Goal: Task Accomplishment & Management: Complete application form

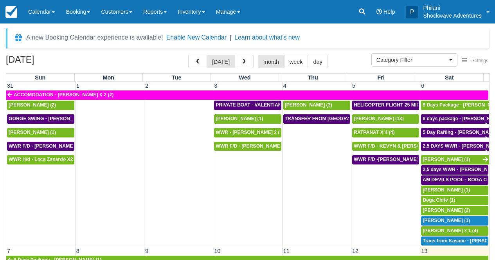
select select
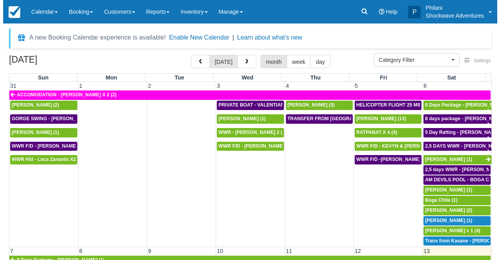
scroll to position [225, 0]
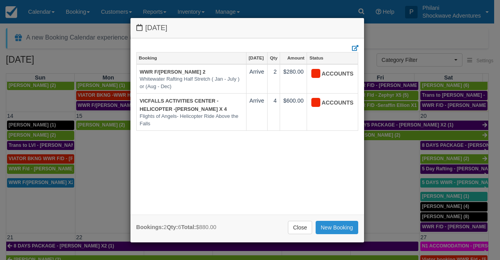
click at [337, 226] on link "New Booking" at bounding box center [337, 227] width 43 height 13
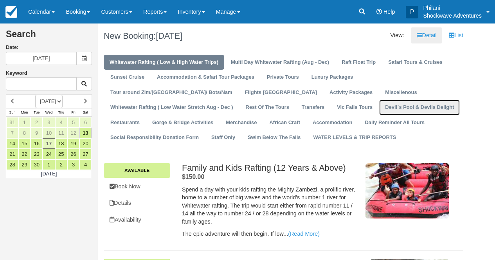
click at [379, 110] on link "Devil`s Pool & Devils Delight" at bounding box center [419, 107] width 81 height 15
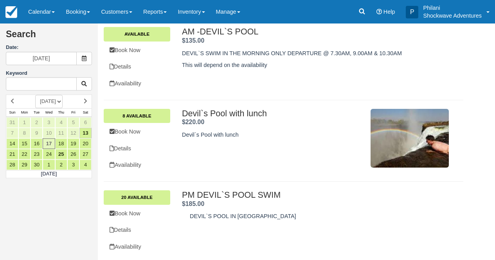
scroll to position [138, 0]
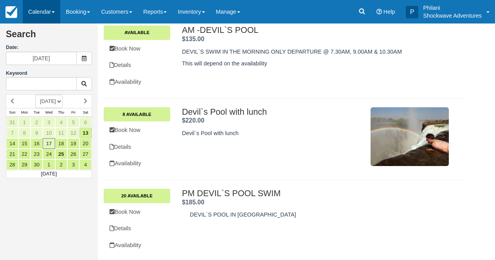
click at [52, 16] on link "Calendar" at bounding box center [42, 11] width 38 height 23
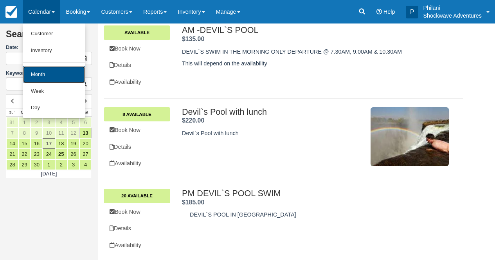
click at [50, 72] on link "Month" at bounding box center [54, 74] width 62 height 17
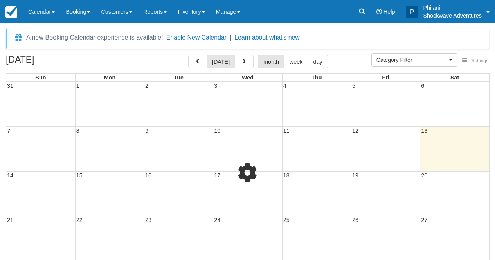
select select
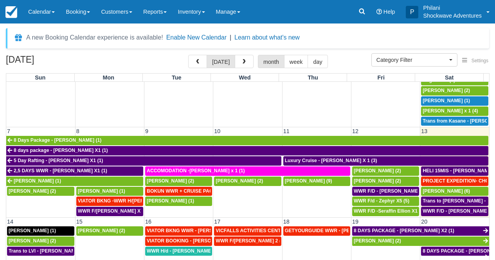
scroll to position [204, 0]
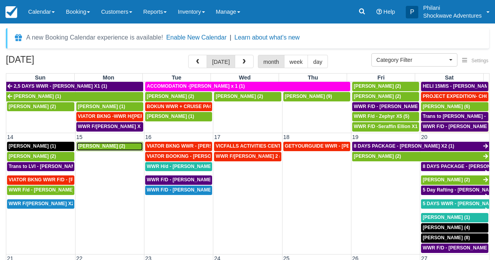
click at [100, 146] on span "Oscar Atkinson (2)" at bounding box center [101, 145] width 47 height 5
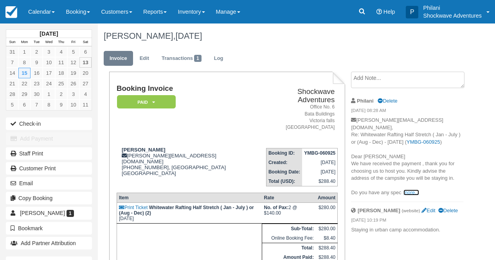
click at [409, 192] on link "more..." at bounding box center [411, 192] width 16 height 6
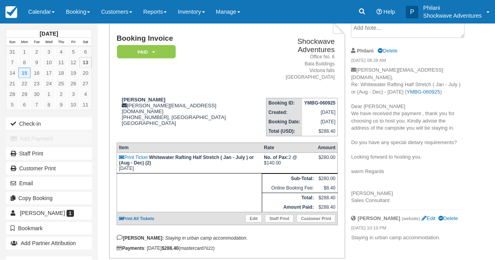
scroll to position [63, 0]
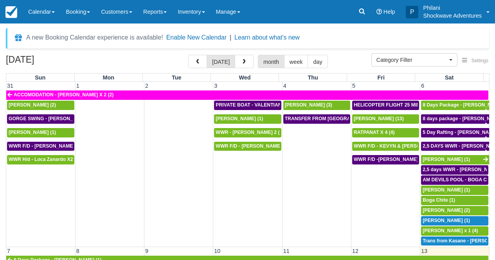
select select
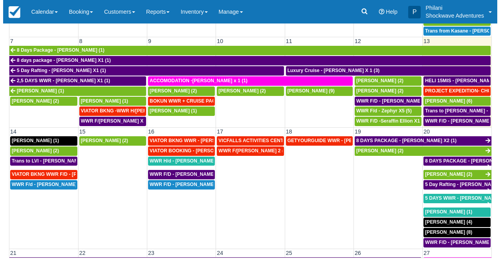
scroll to position [77, 0]
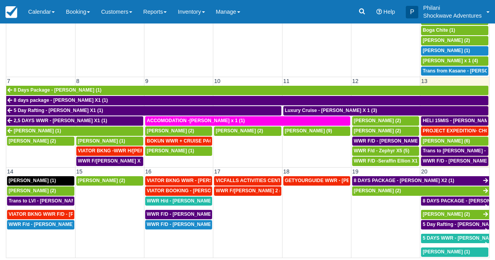
click at [104, 204] on td "[PERSON_NAME] (2)" at bounding box center [109, 232] width 69 height 112
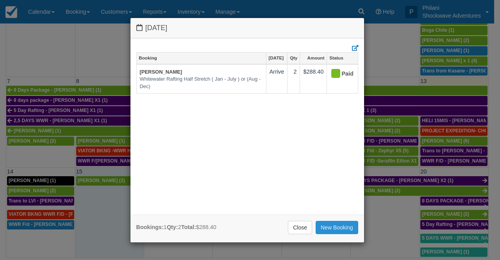
click at [334, 228] on link "New Booking" at bounding box center [337, 227] width 43 height 13
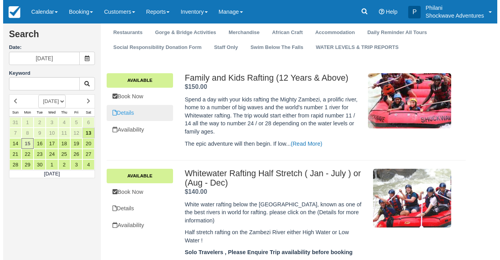
scroll to position [100, 0]
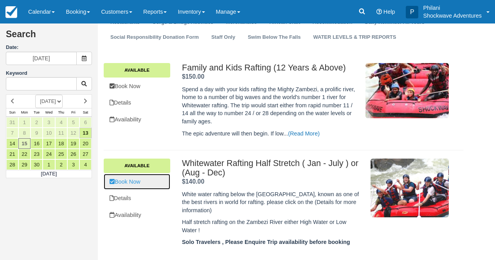
click at [132, 177] on link "Book Now" at bounding box center [137, 182] width 66 height 16
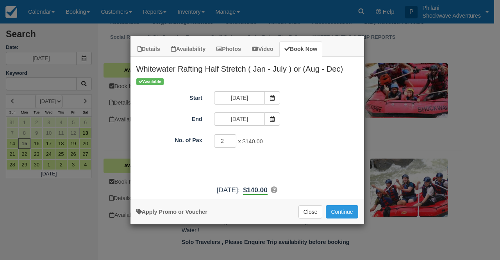
type input "2"
click at [230, 140] on input "2" at bounding box center [225, 140] width 23 height 13
click at [337, 209] on button "Continue" at bounding box center [342, 211] width 32 height 13
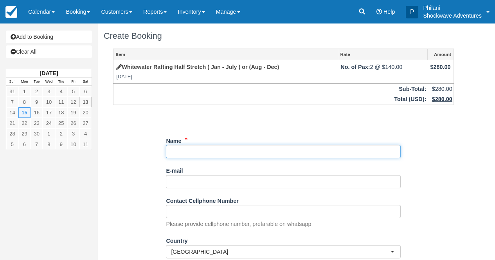
click at [176, 156] on input "Name" at bounding box center [283, 151] width 235 height 13
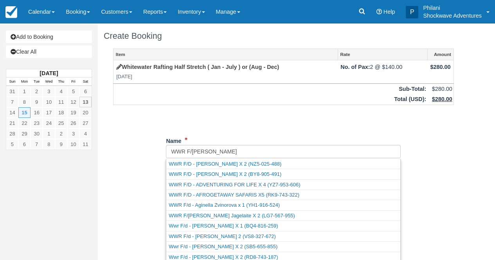
click at [220, 134] on div "Item Rate Amount Whitewater Rafting Half Stretch ( Jan - July ) or (Aug - Dec) …" at bounding box center [283, 218] width 359 height 341
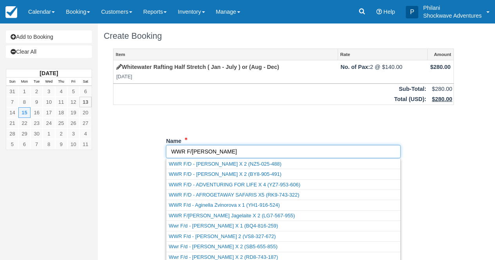
click at [210, 153] on input "Name" at bounding box center [283, 151] width 235 height 13
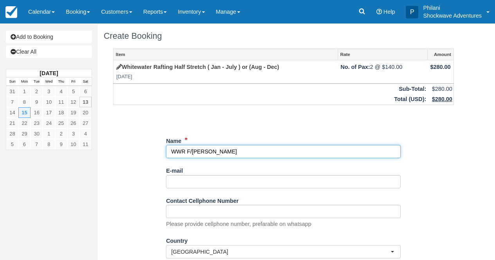
click at [237, 151] on input "Name" at bounding box center [283, 151] width 235 height 13
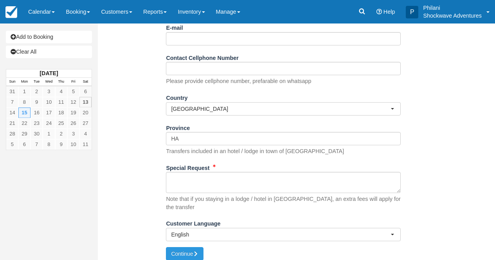
scroll to position [145, 0]
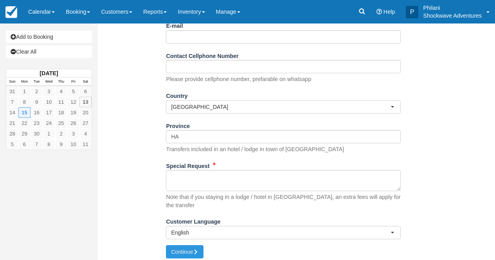
type input "WWR F/d - Richard X 2"
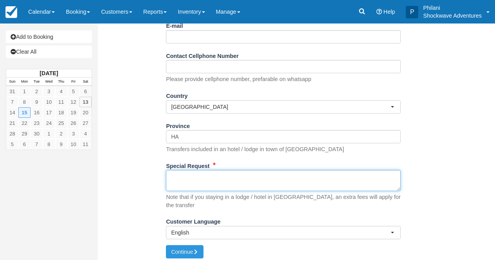
click at [219, 189] on textarea "Special Request" at bounding box center [283, 180] width 235 height 21
type textarea "pickup 0800hrs from Shoestrings Agent: Richard Taxis"
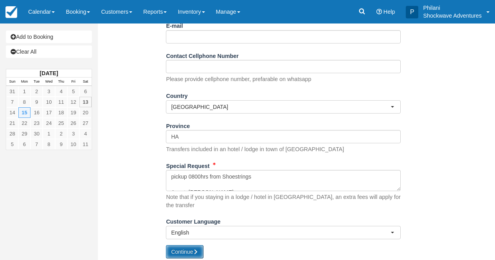
click at [192, 247] on button "Continue" at bounding box center [185, 251] width 38 height 13
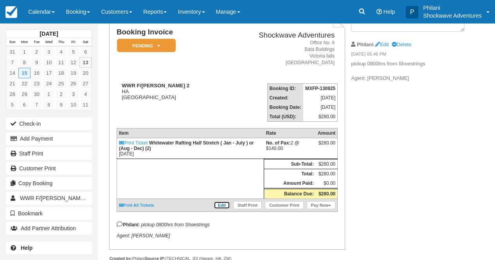
click at [223, 209] on link "Edit" at bounding box center [221, 205] width 16 height 8
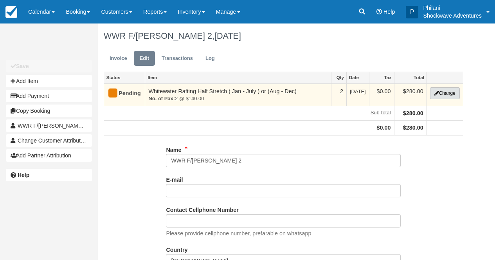
click at [438, 94] on button "Change" at bounding box center [445, 93] width 30 height 12
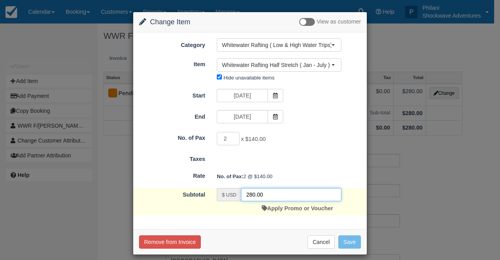
click at [250, 193] on input "280.00" at bounding box center [291, 194] width 100 height 13
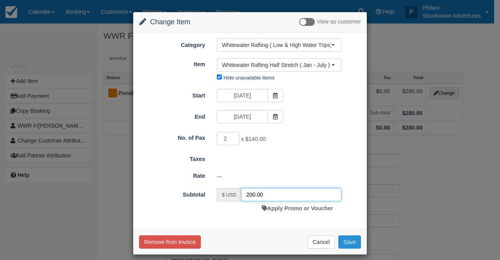
type input "200.00"
click at [354, 245] on button "Save" at bounding box center [350, 241] width 23 height 13
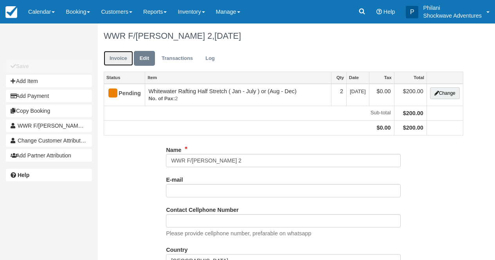
click at [121, 61] on link "Invoice" at bounding box center [118, 58] width 29 height 15
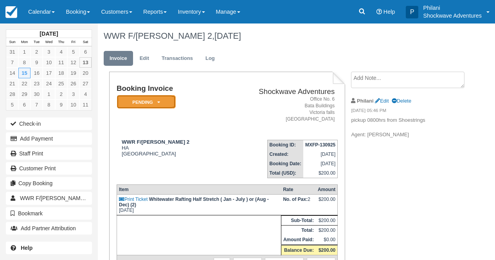
click at [144, 104] on em "Pending" at bounding box center [146, 102] width 59 height 14
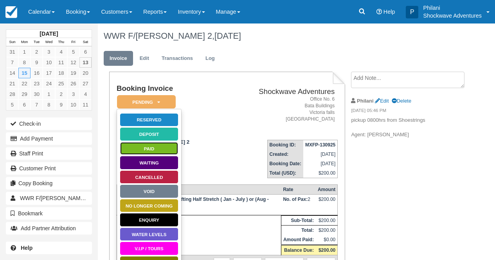
click at [164, 149] on link "Paid" at bounding box center [149, 149] width 59 height 14
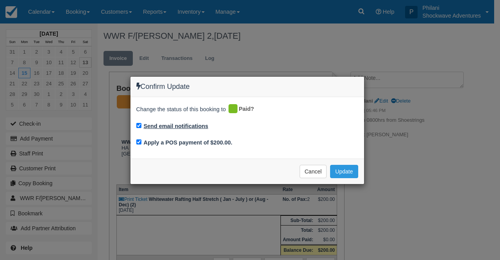
click at [197, 124] on label "Send email notifications" at bounding box center [176, 126] width 65 height 8
click at [142, 124] on input "Send email notifications" at bounding box center [138, 125] width 5 height 5
checkbox input "false"
click at [342, 171] on button "Update" at bounding box center [344, 171] width 28 height 13
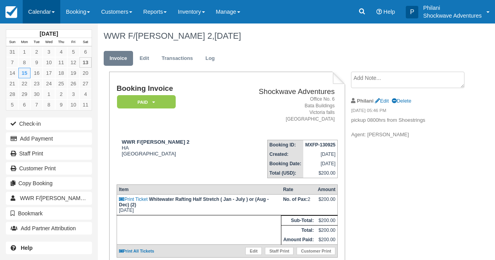
click at [45, 15] on link "Calendar" at bounding box center [42, 11] width 38 height 23
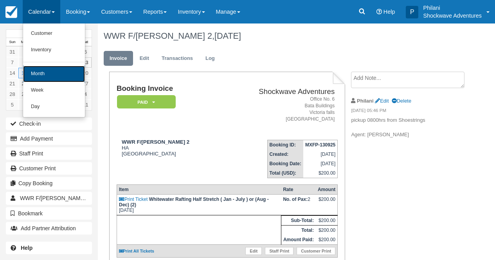
click at [47, 72] on link "Month" at bounding box center [54, 74] width 62 height 16
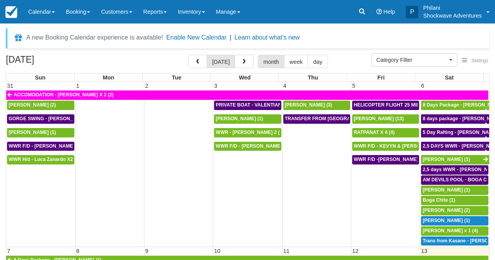
select select
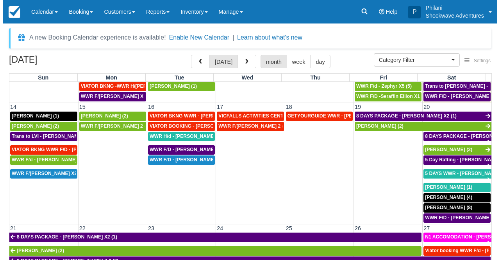
scroll to position [239, 0]
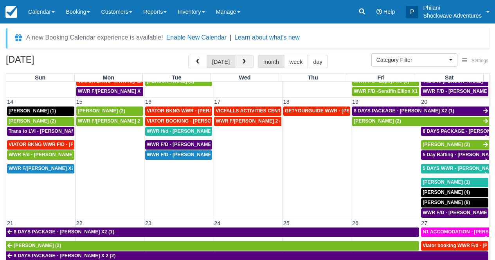
click at [242, 66] on button "button" at bounding box center [244, 61] width 19 height 13
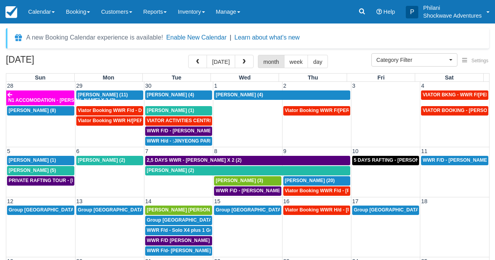
click at [113, 180] on td "Tobias Dollenbacher (2)" at bounding box center [109, 175] width 69 height 41
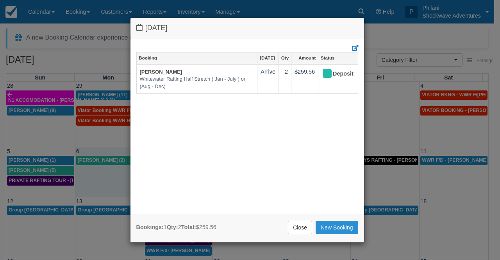
click at [341, 228] on link "New Booking" at bounding box center [337, 227] width 43 height 13
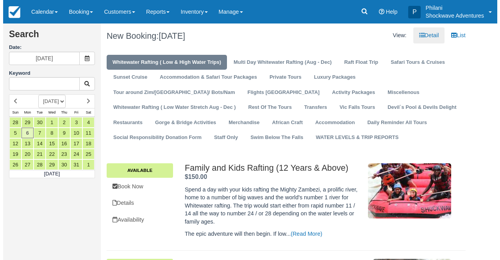
scroll to position [63, 0]
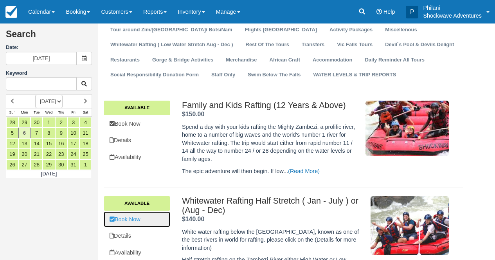
click at [134, 216] on link "Book Now" at bounding box center [137, 219] width 66 height 16
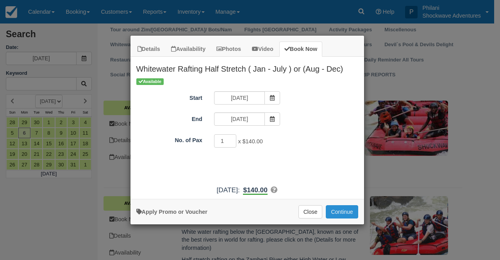
click at [351, 212] on button "Continue" at bounding box center [342, 211] width 32 height 13
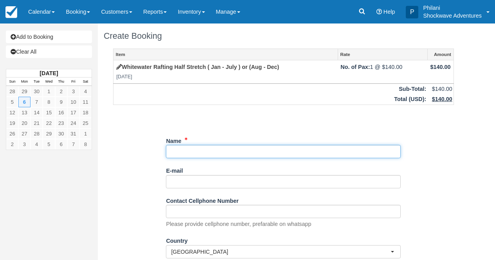
click at [194, 151] on input "Name" at bounding box center [283, 151] width 235 height 13
paste input "Pritesh Lohar"
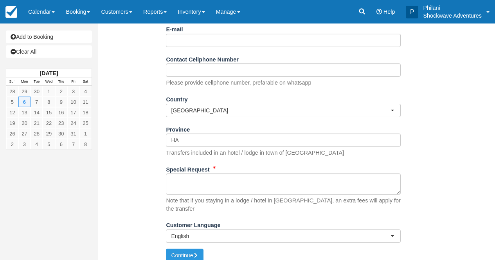
scroll to position [145, 0]
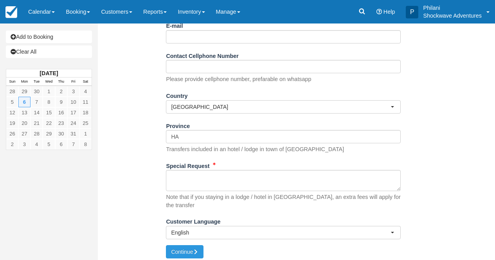
type input "Viator Booking Heli S/Flight - Pritesh Lohar X 1"
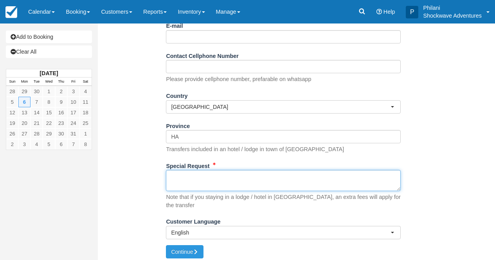
click at [218, 177] on textarea "Special Request" at bounding box center [283, 180] width 235 height 21
paste textarea "Booking Reference: BR-1314674841 Tour Name: Flight Of Angels Above The Victoria…"
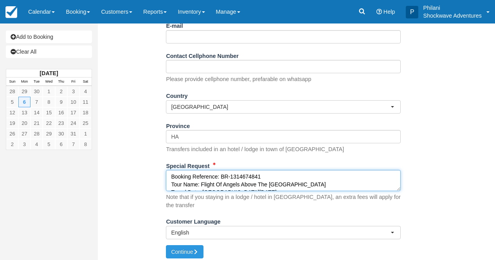
scroll to position [122, 0]
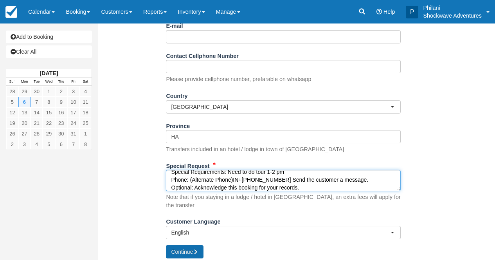
type textarea "Booking Reference: BR-1314674841 Tour Name: Flight Of Angels Above The Victoria…"
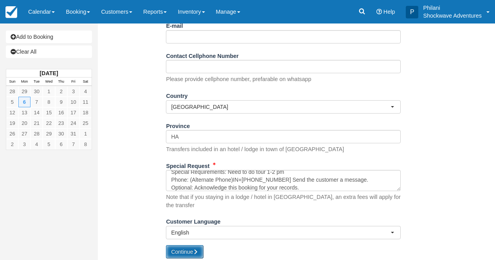
click at [186, 247] on button "Continue" at bounding box center [185, 251] width 38 height 13
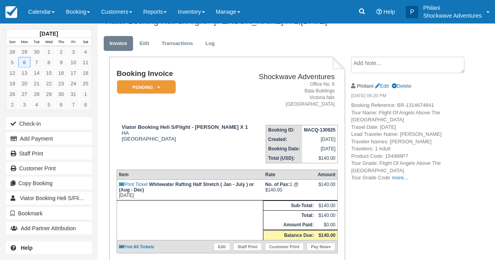
scroll to position [25, 0]
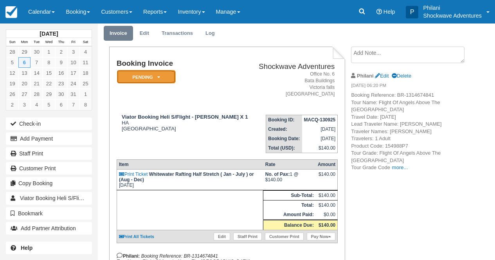
click at [158, 79] on icon at bounding box center [158, 77] width 3 height 5
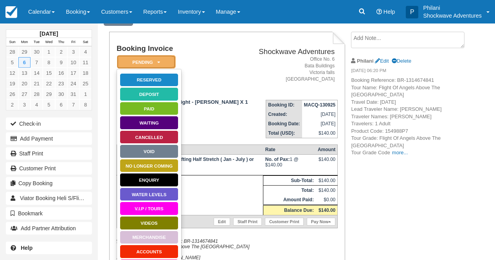
scroll to position [168, 0]
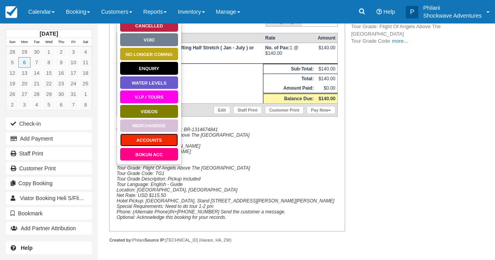
click at [165, 133] on link "ACCOUNTS" at bounding box center [149, 140] width 59 height 14
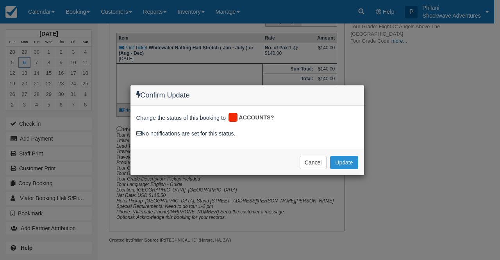
click at [347, 162] on button "Update" at bounding box center [344, 162] width 28 height 13
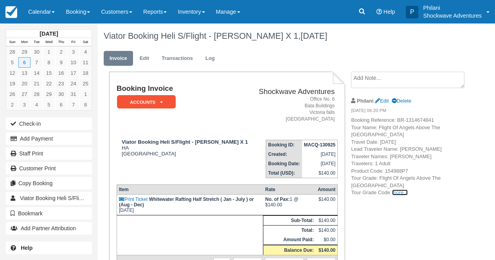
click at [402, 193] on link "more..." at bounding box center [400, 192] width 16 height 6
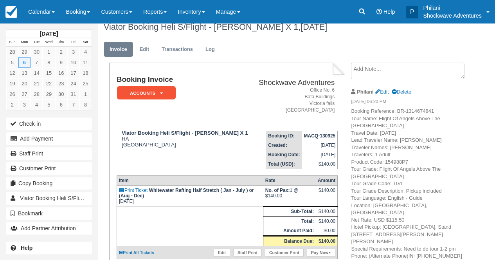
scroll to position [25, 0]
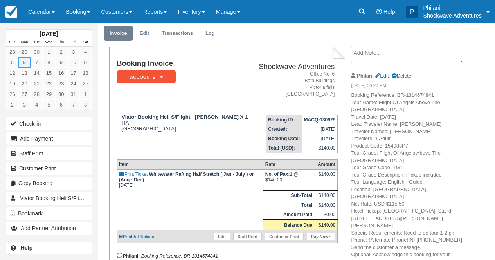
click at [390, 57] on textarea at bounding box center [407, 55] width 113 height 16
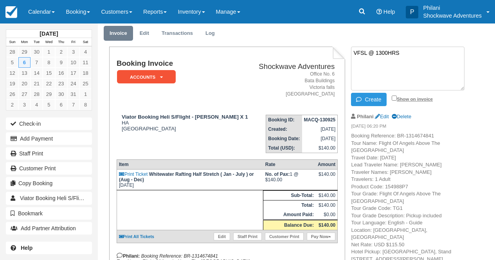
type textarea "VFSL @ 1300HRS"
click at [393, 98] on input "Show on invoice" at bounding box center [393, 97] width 5 height 5
checkbox input "true"
click at [382, 99] on button "Create" at bounding box center [368, 99] width 35 height 13
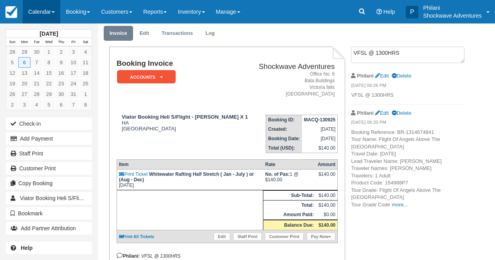
click at [45, 16] on link "Calendar" at bounding box center [42, 11] width 38 height 23
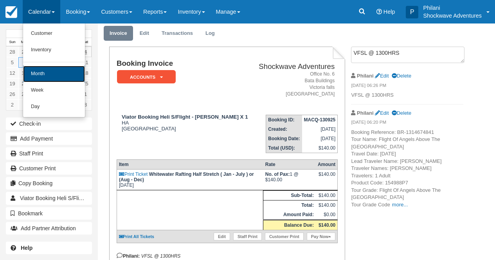
drag, startPoint x: 52, startPoint y: 75, endPoint x: 90, endPoint y: 51, distance: 45.0
click at [52, 75] on link "Month" at bounding box center [54, 74] width 62 height 16
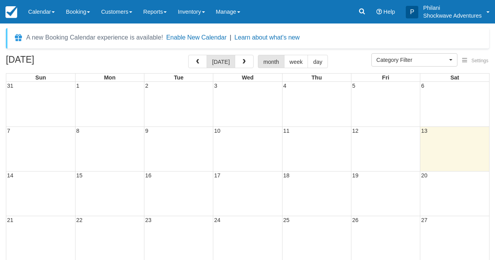
select select
